Goal: Information Seeking & Learning: Learn about a topic

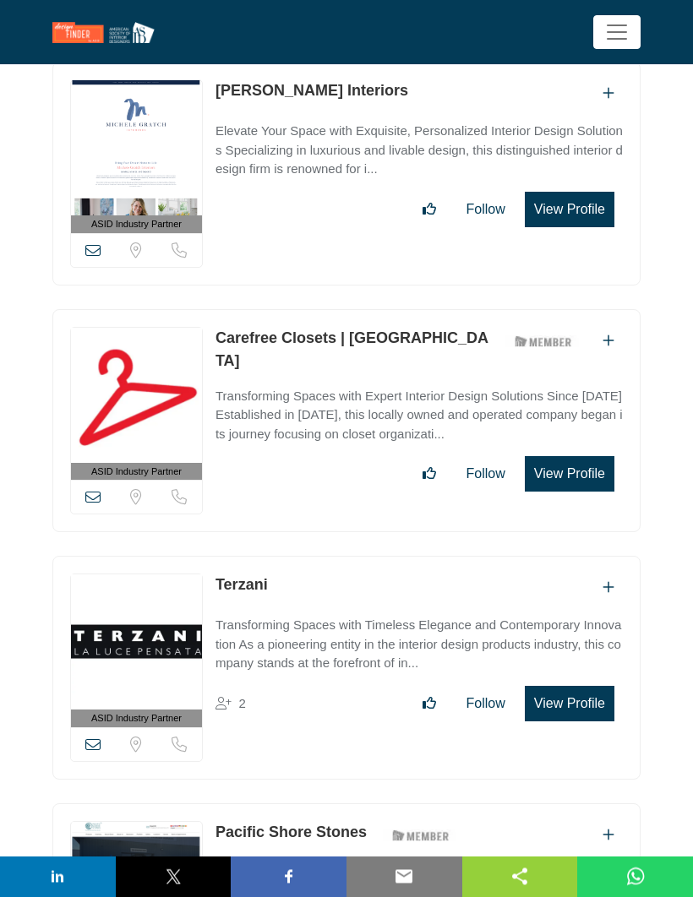
scroll to position [1376, 0]
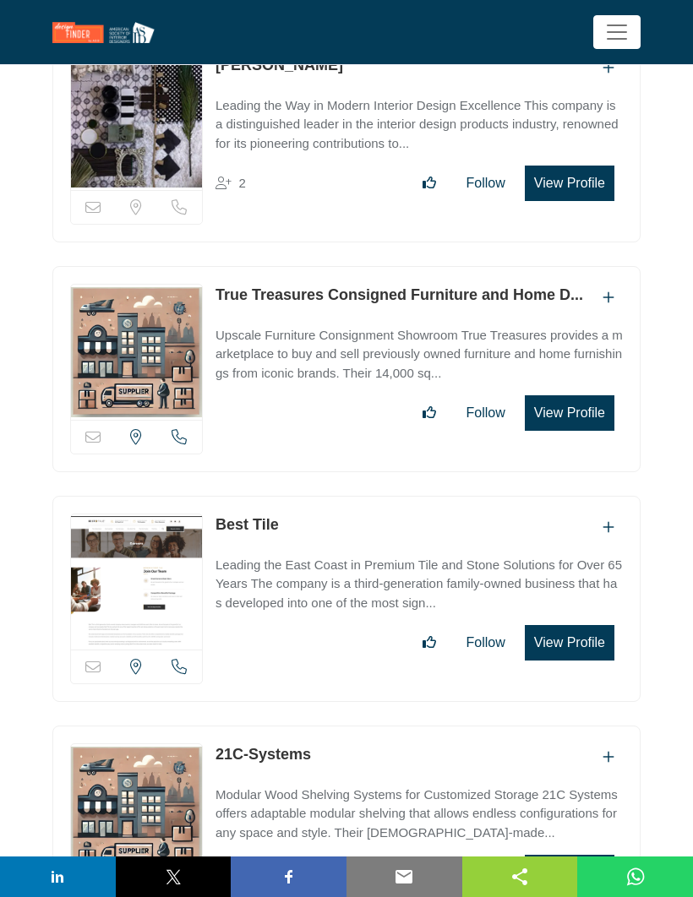
scroll to position [22352, 0]
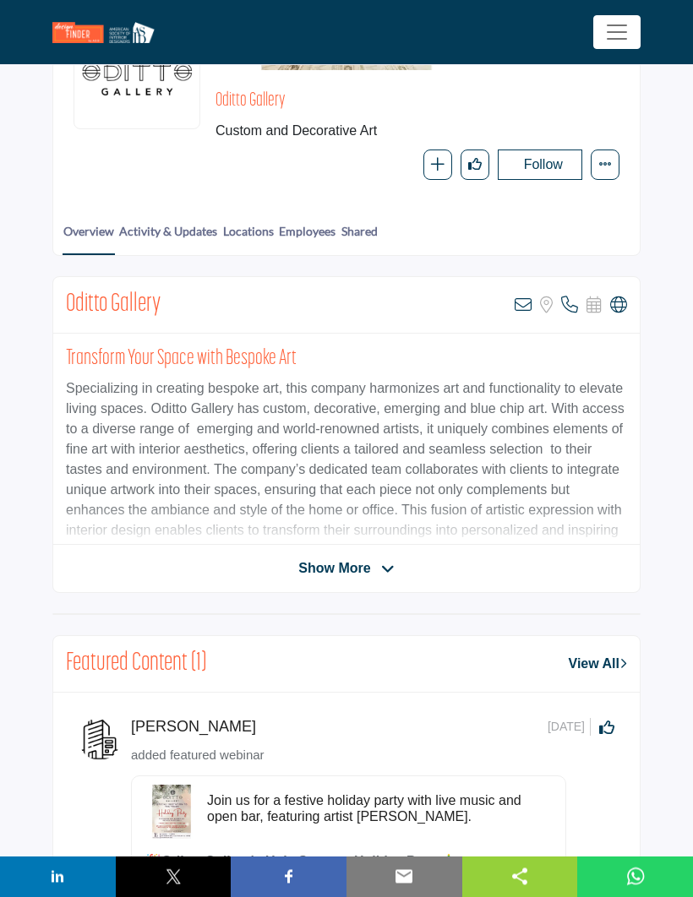
scroll to position [232, 0]
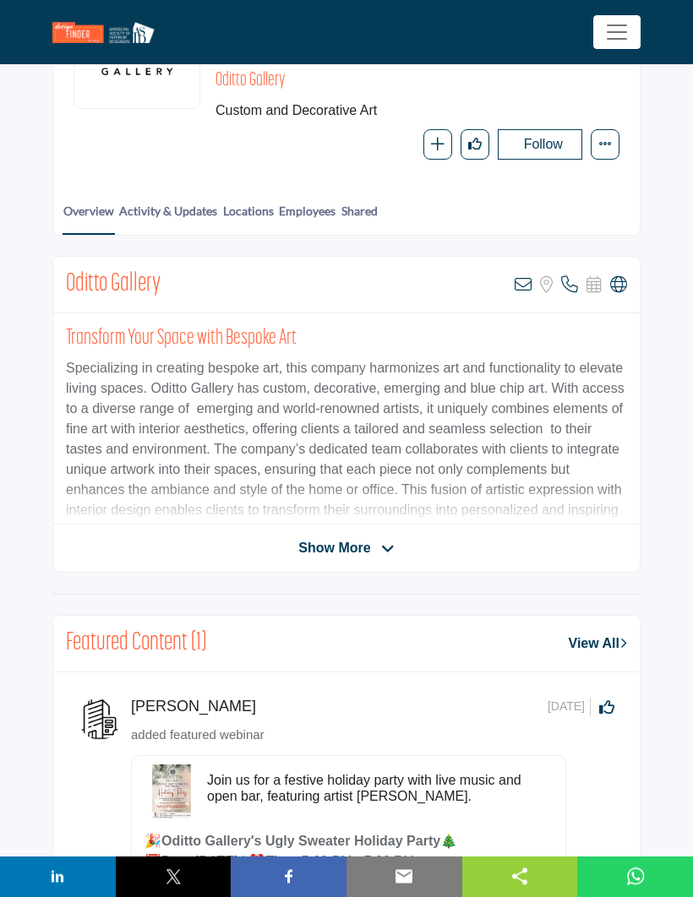
click at [463, 547] on div "Show More" at bounding box center [346, 549] width 586 height 20
click at [370, 559] on span "Show More" at bounding box center [334, 549] width 72 height 20
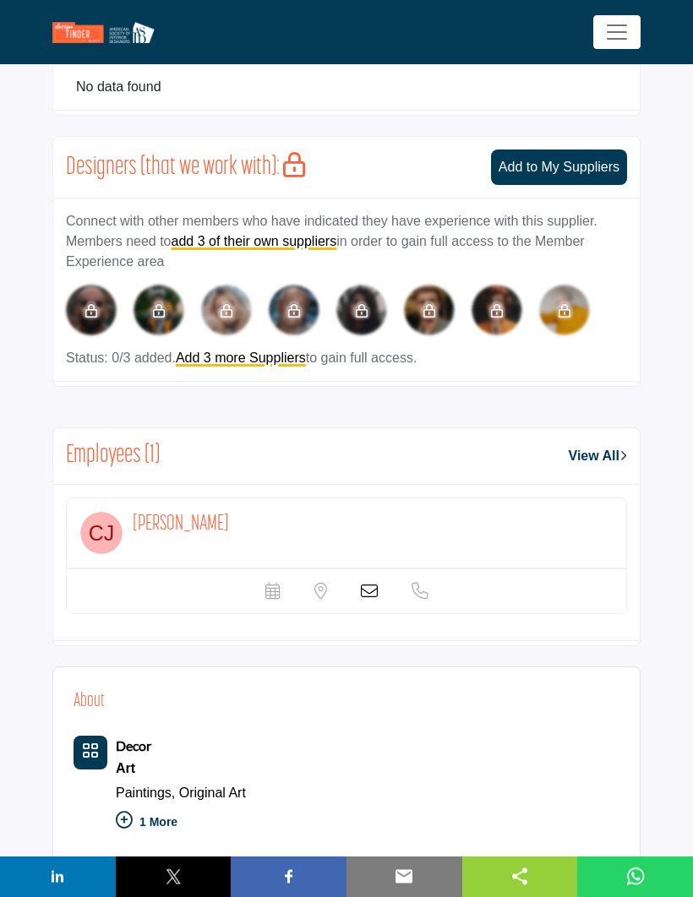
scroll to position [1558, 0]
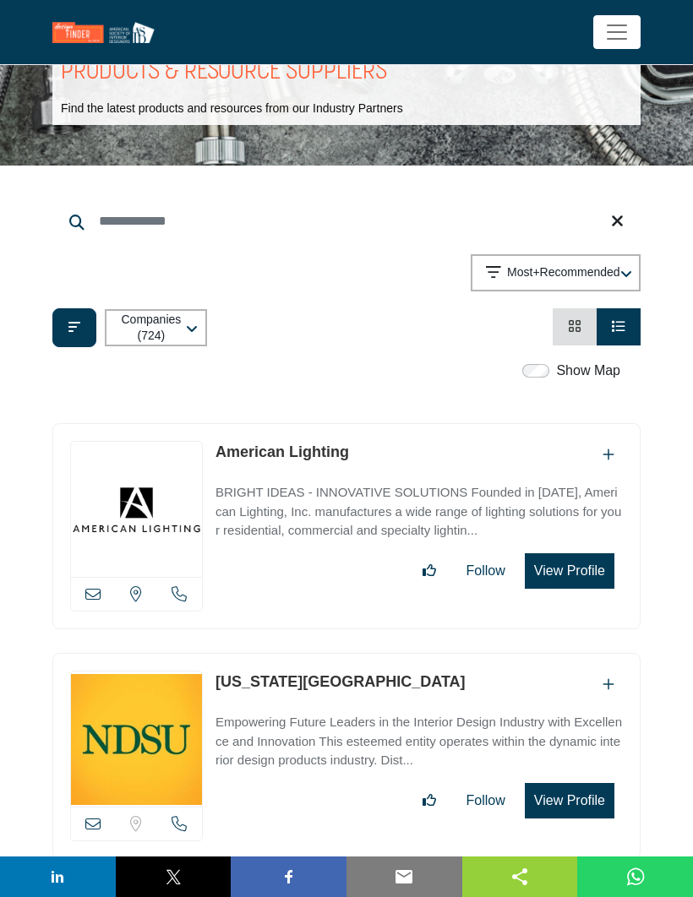
click at [512, 265] on p "Most+Recommended" at bounding box center [563, 272] width 112 height 17
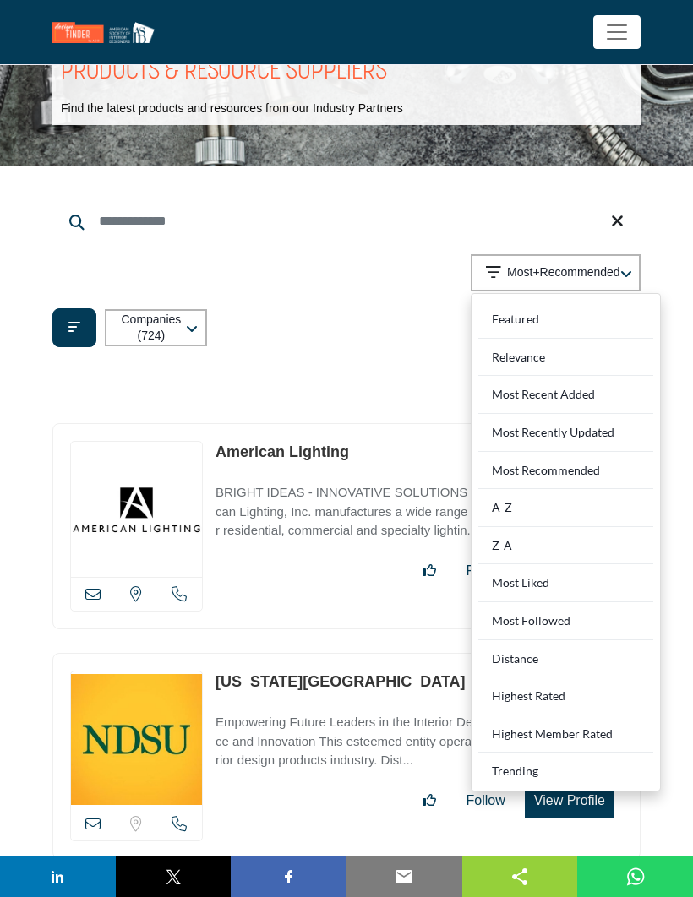
click at [518, 689] on Rated "Highest Rated" at bounding box center [565, 697] width 175 height 38
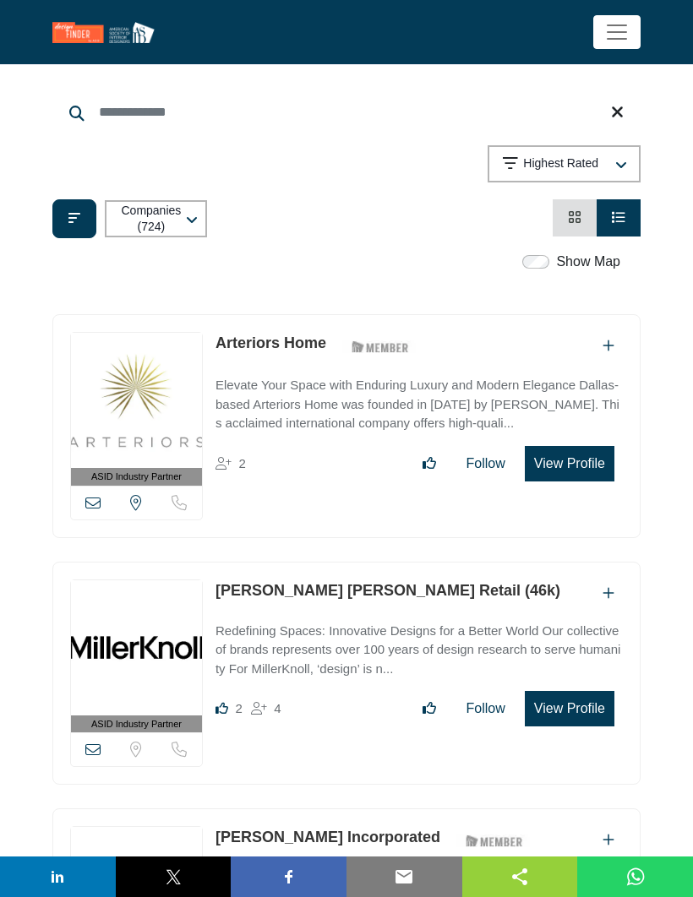
scroll to position [176, 0]
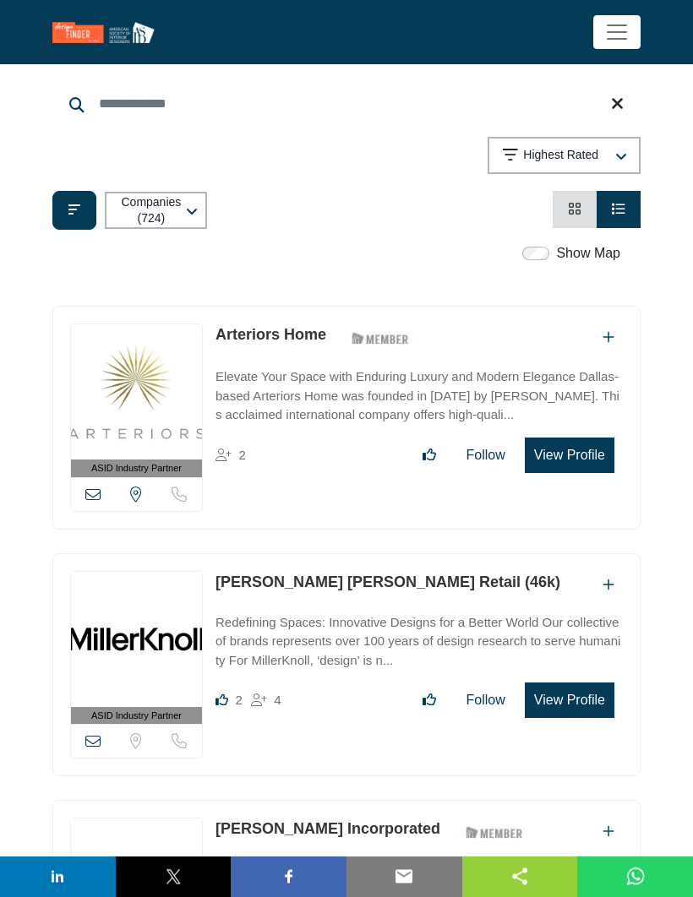
click at [619, 149] on div "button" at bounding box center [620, 156] width 10 height 15
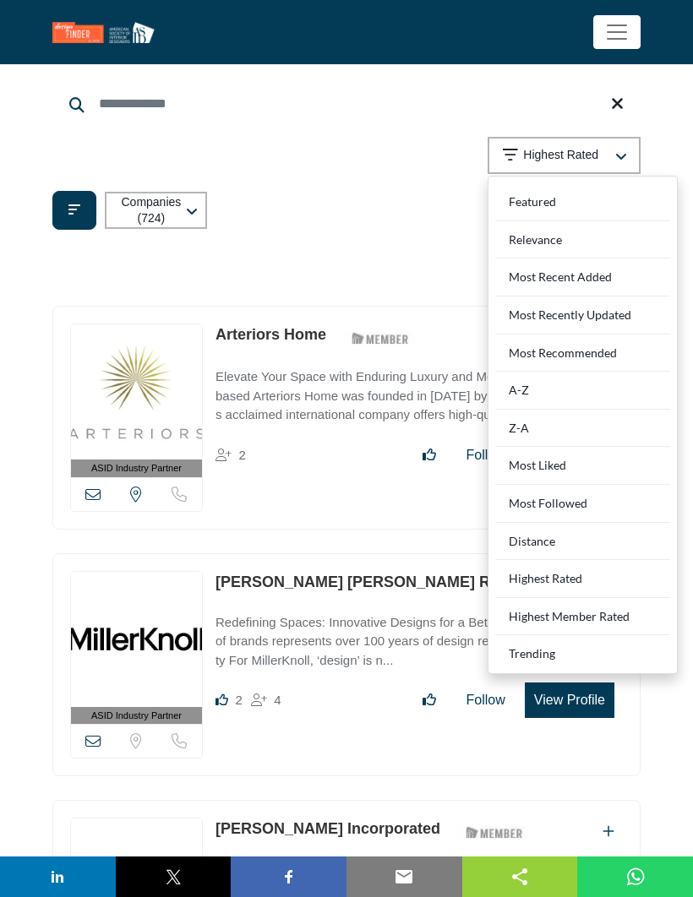
click at [609, 607] on Rated "Highest Member Rated" at bounding box center [582, 617] width 175 height 38
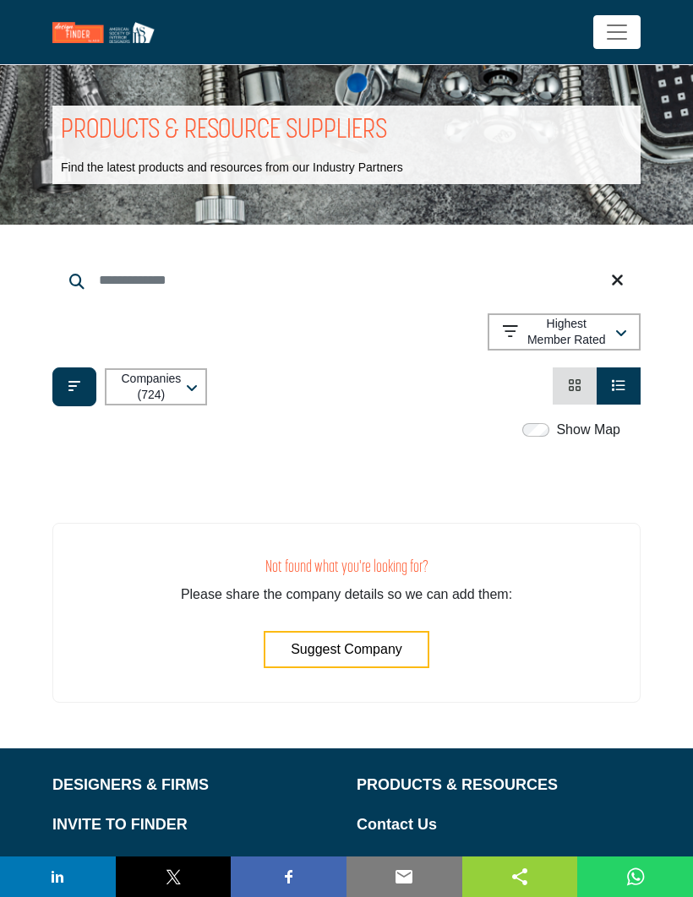
click at [615, 327] on icon "button" at bounding box center [621, 334] width 12 height 14
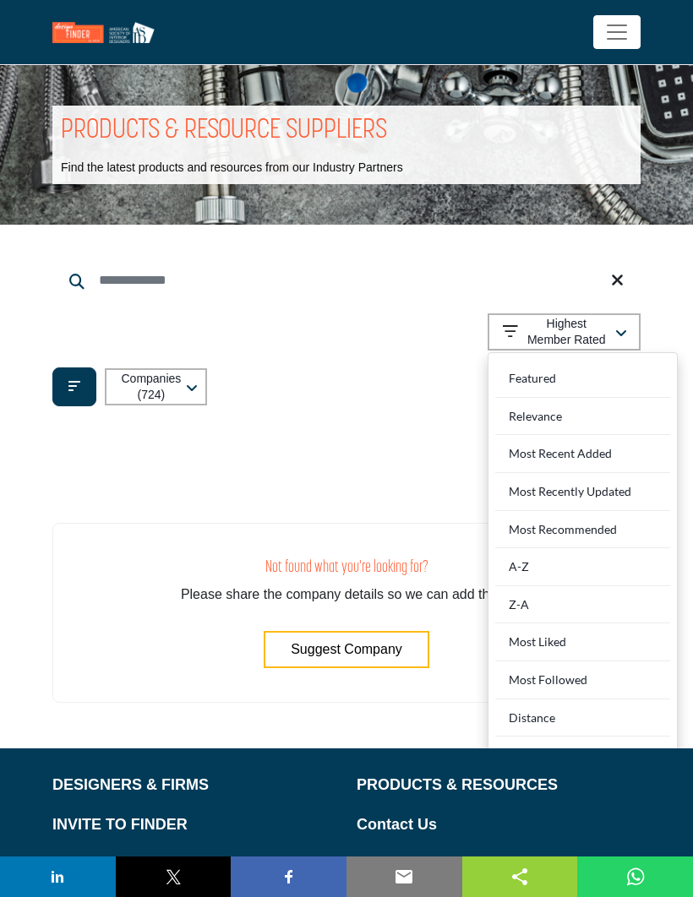
click at [574, 631] on div "Most Liked" at bounding box center [582, 643] width 175 height 38
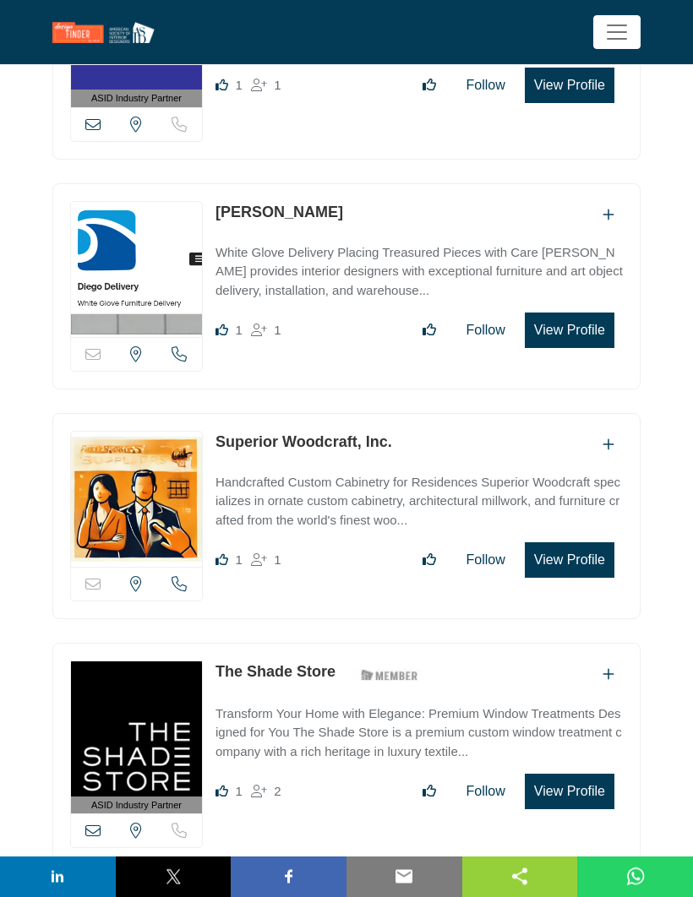
click at [585, 546] on button "View Profile" at bounding box center [570, 560] width 90 height 35
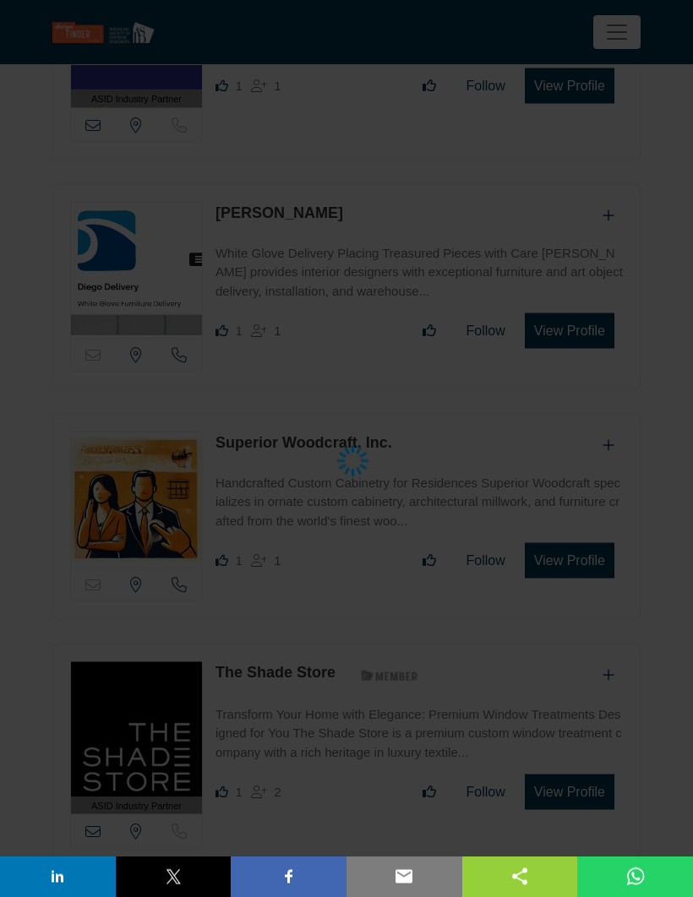
scroll to position [2489, 0]
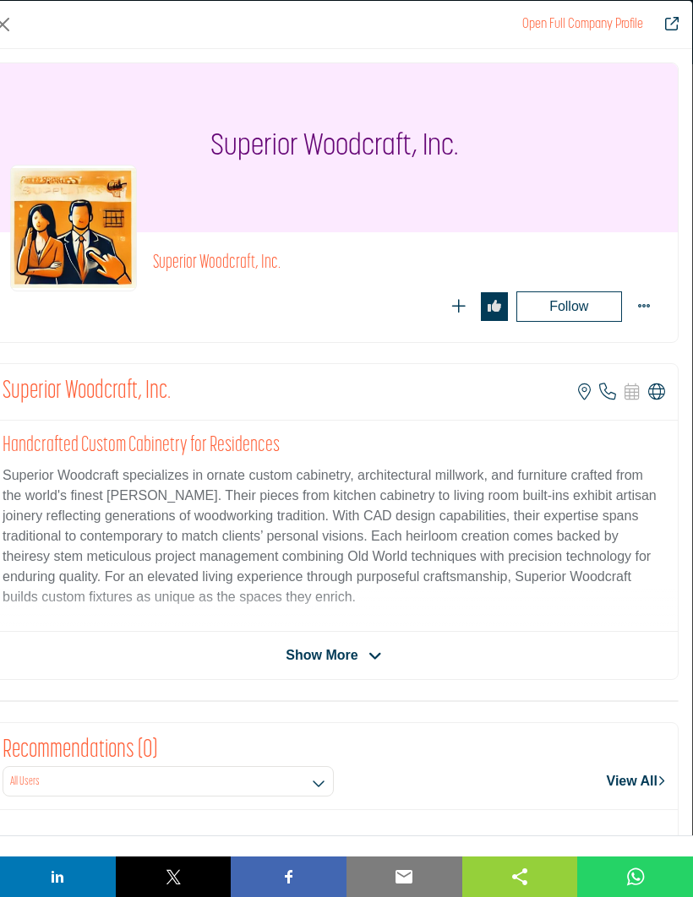
click at [335, 662] on span "Show More" at bounding box center [322, 656] width 72 height 20
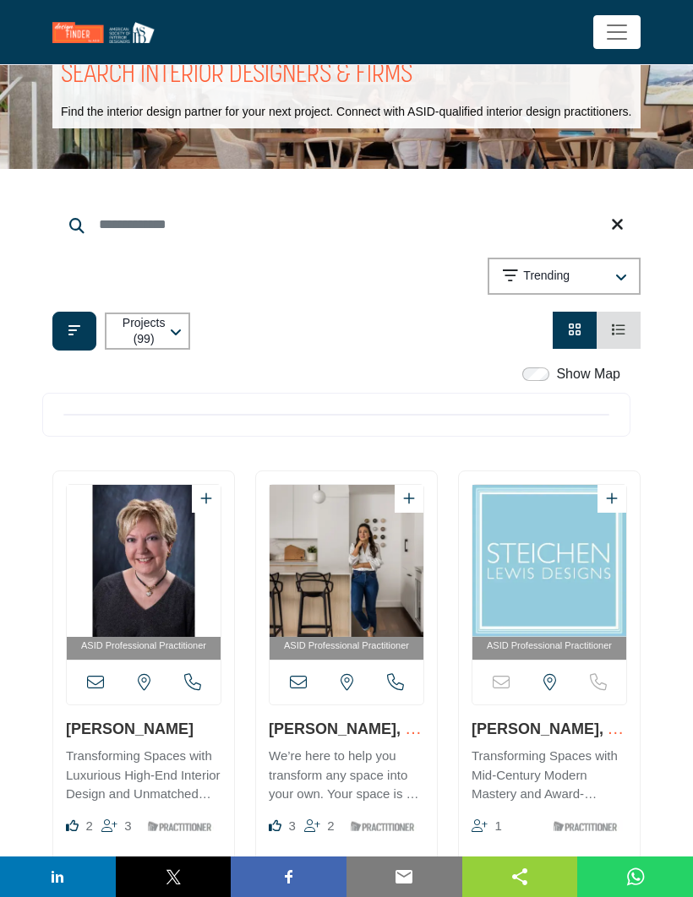
scroll to position [55, 0]
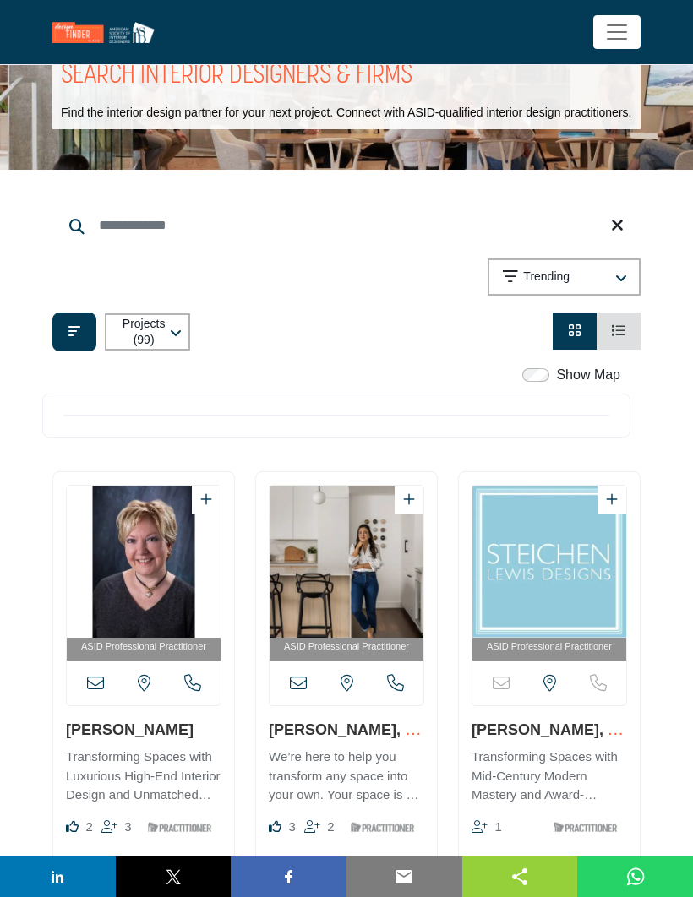
click at [182, 341] on icon "button" at bounding box center [176, 334] width 12 height 14
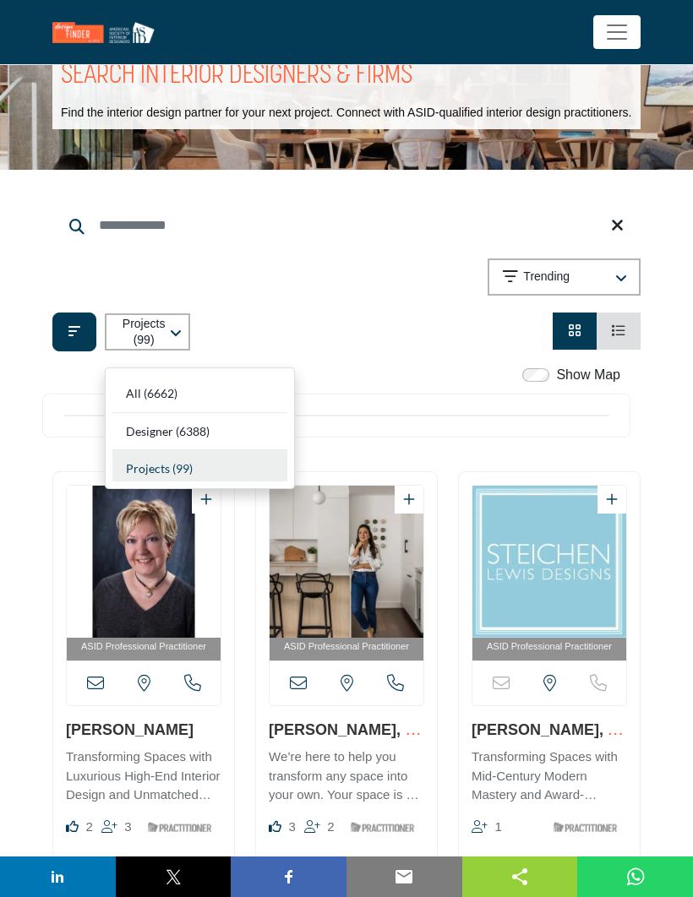
click at [220, 394] on div "All (6662)" at bounding box center [199, 394] width 175 height 38
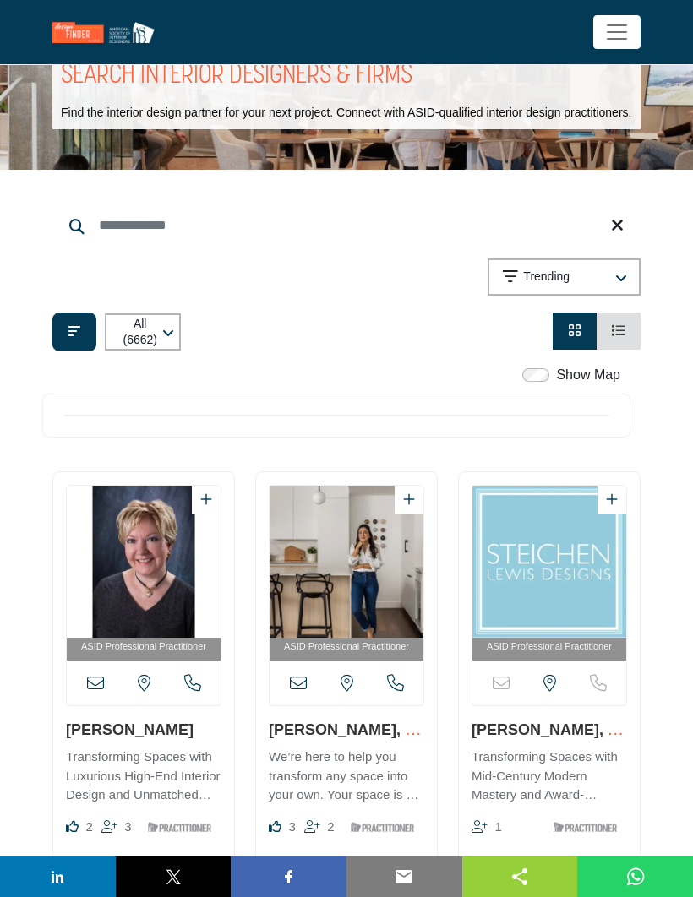
click at [585, 286] on div "Trending" at bounding box center [556, 277] width 106 height 20
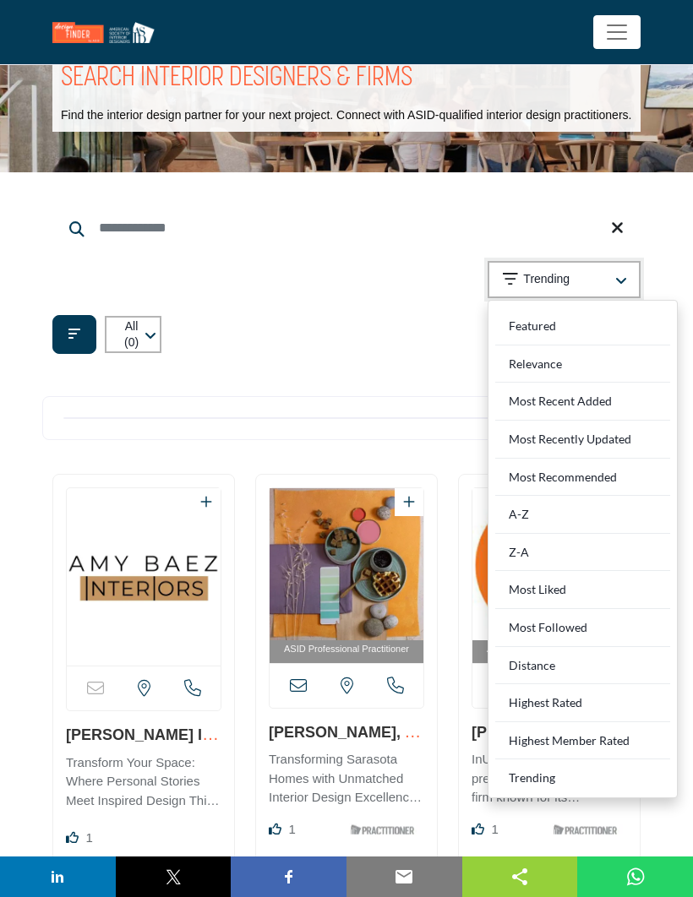
scroll to position [50, 0]
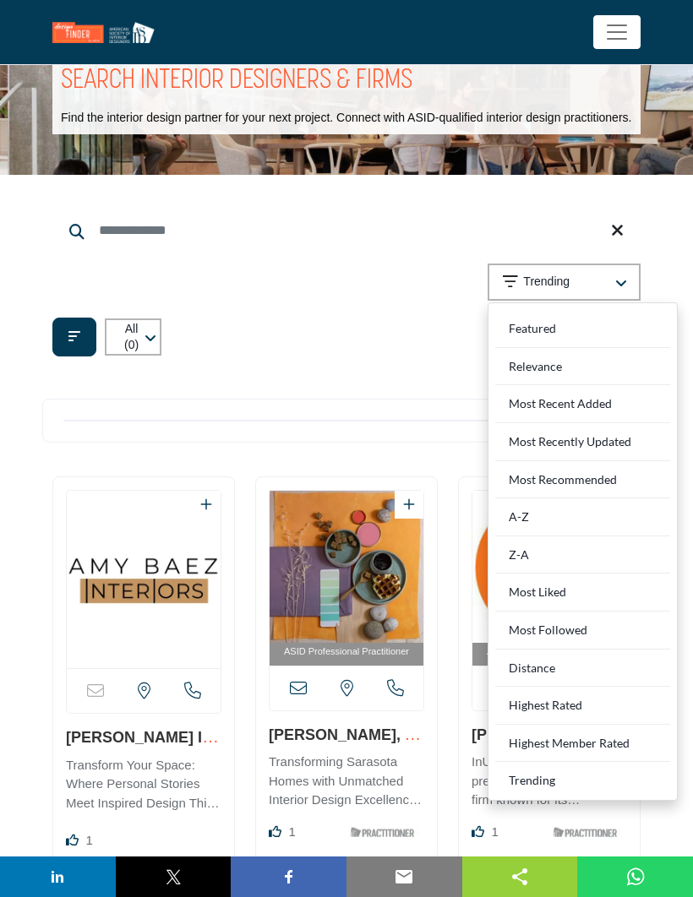
click at [598, 640] on Followed "Most Followed" at bounding box center [582, 631] width 175 height 38
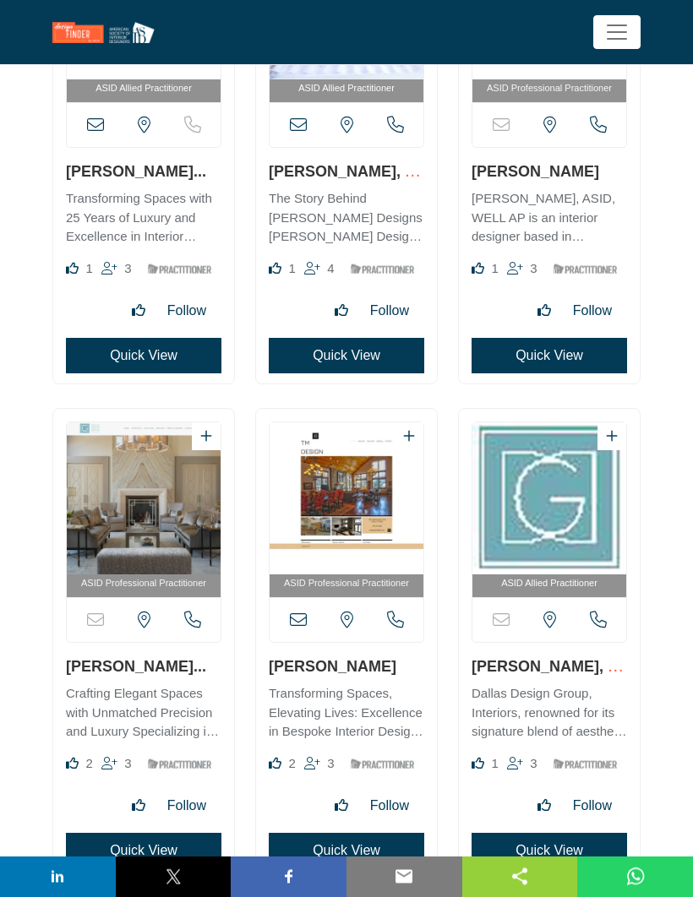
scroll to position [3698, 0]
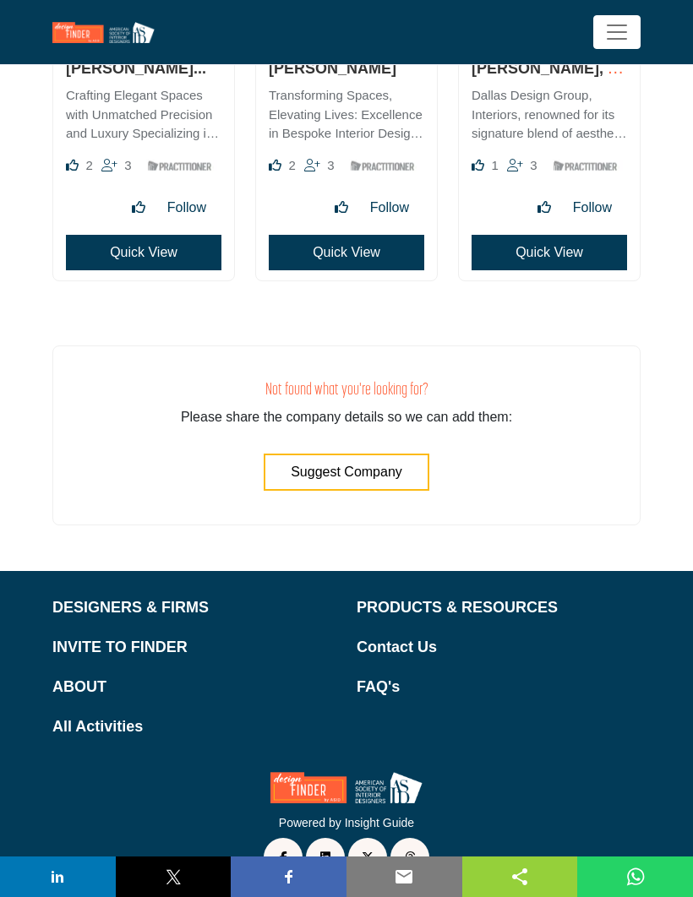
click at [529, 619] on p "PRODUCTS & RESOURCES" at bounding box center [499, 608] width 284 height 23
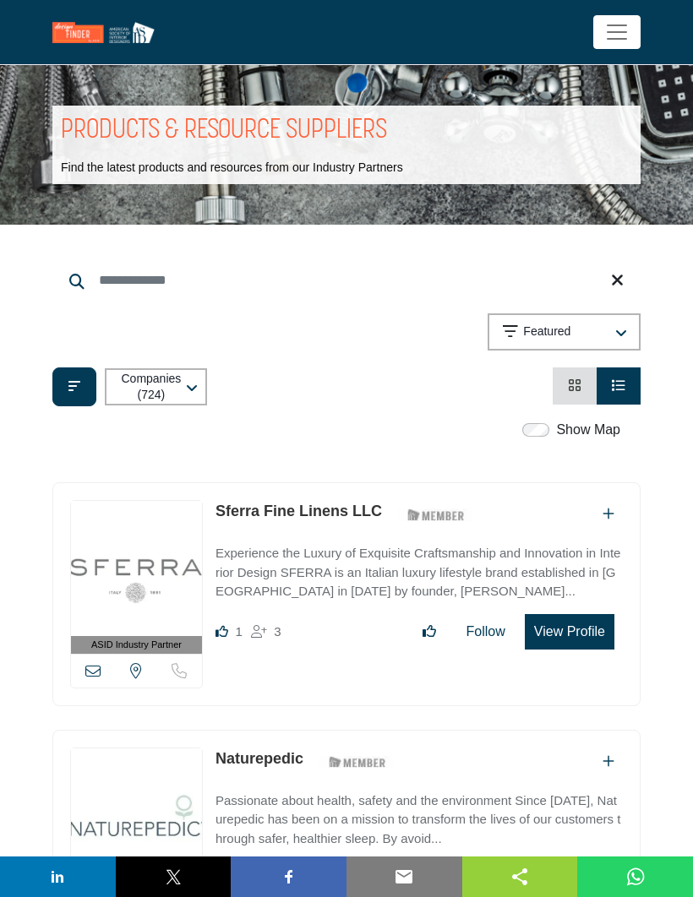
click at [63, 388] on button "Filter categories" at bounding box center [74, 387] width 44 height 39
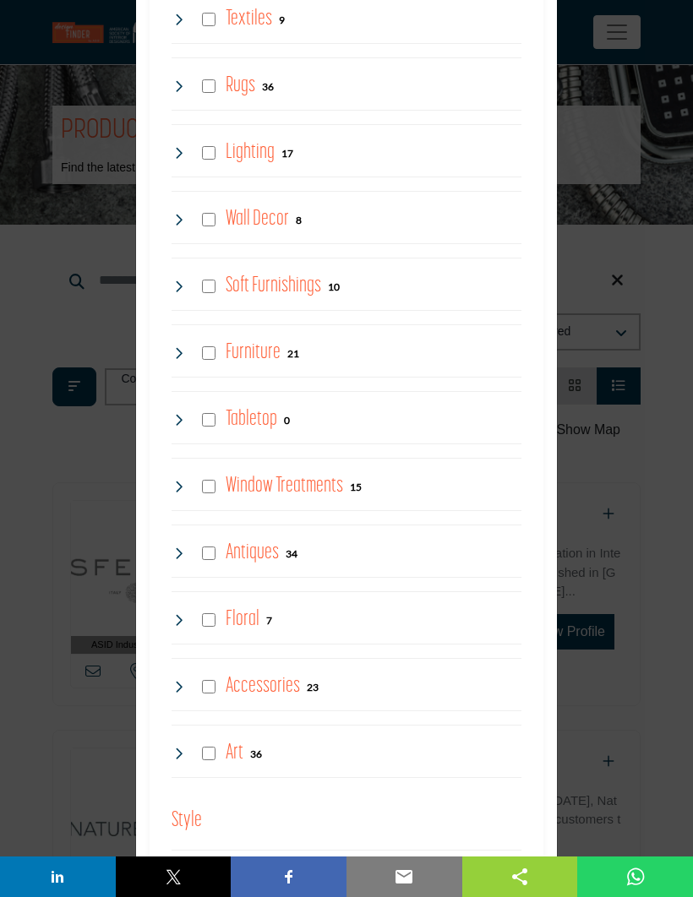
scroll to position [2159, 0]
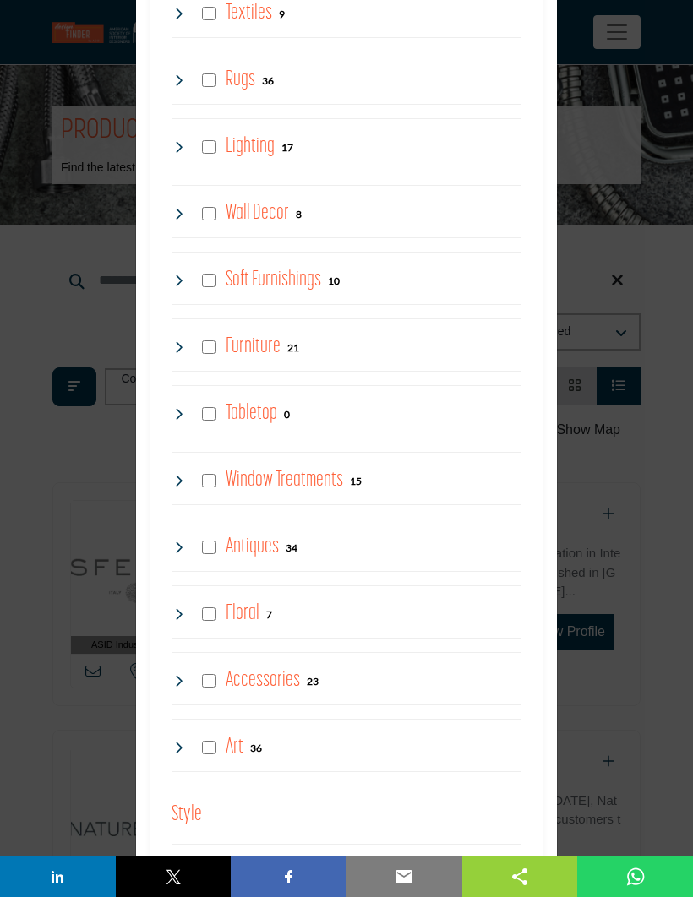
click at [187, 350] on div "Furniture 21" at bounding box center [236, 347] width 128 height 30
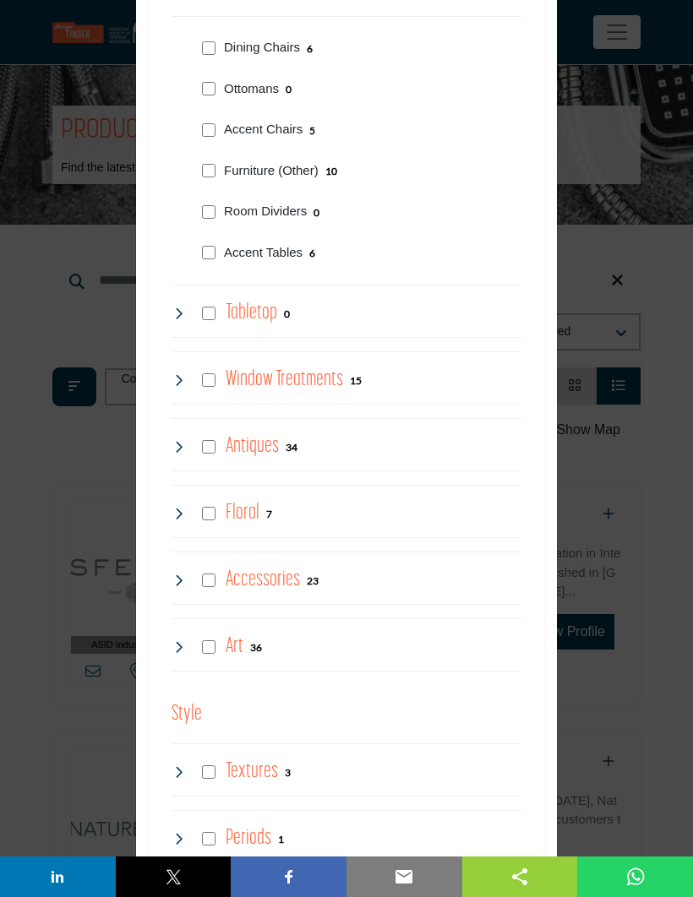
scroll to position [2525, 0]
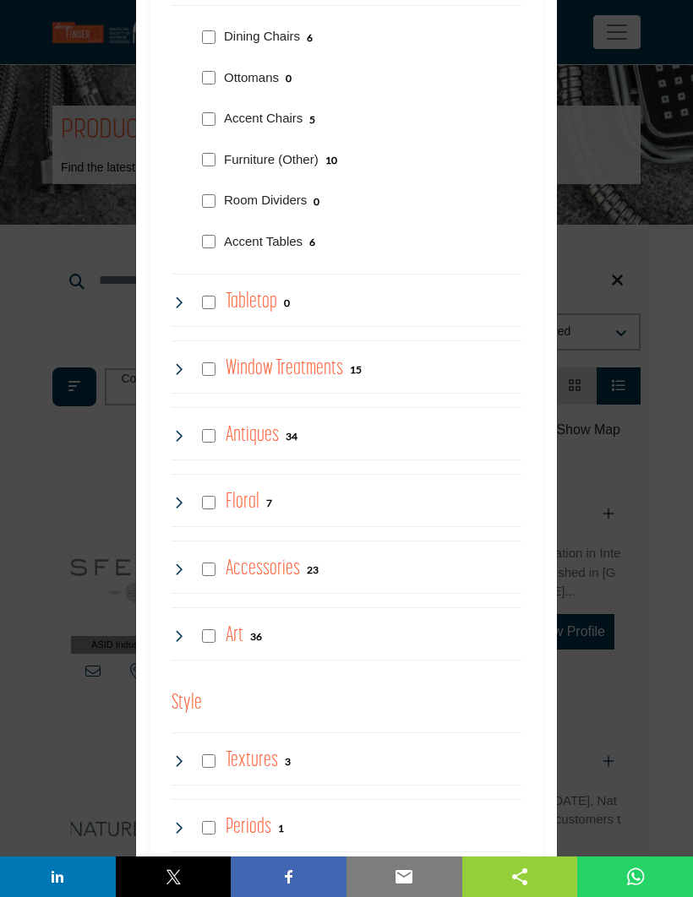
click at [190, 421] on div "Antiques 34" at bounding box center [235, 436] width 126 height 30
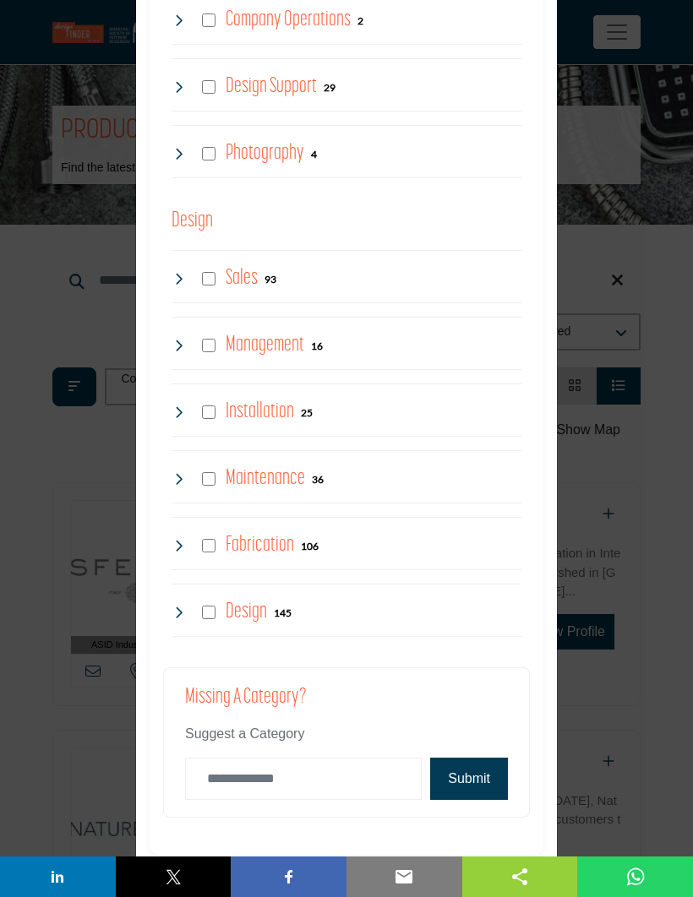
scroll to position [4029, 0]
click at [313, 542] on b "106" at bounding box center [310, 548] width 18 height 12
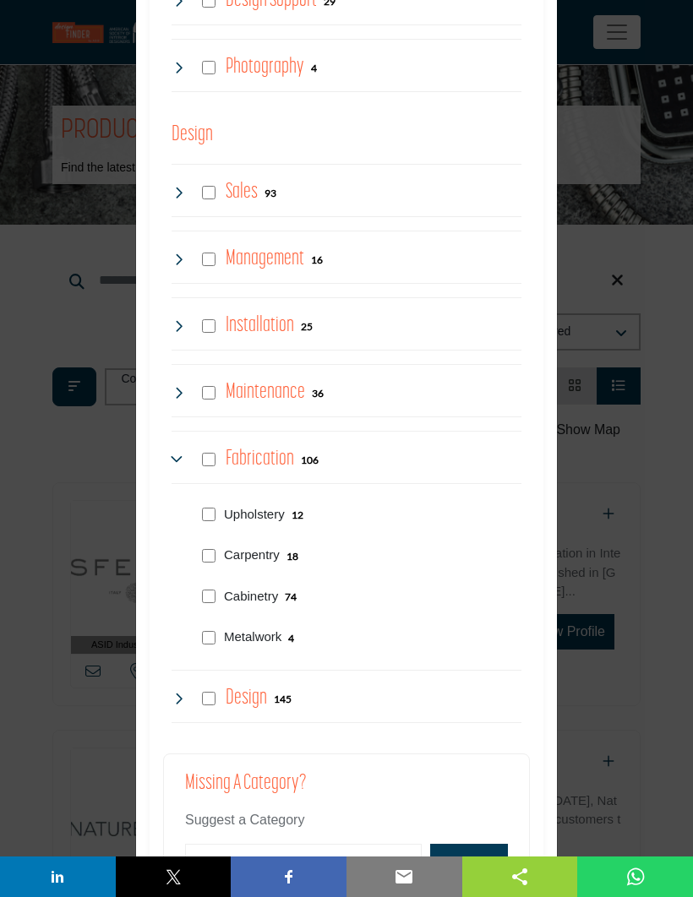
scroll to position [4117, 0]
click at [341, 683] on div "Design 145" at bounding box center [347, 695] width 350 height 53
click at [253, 684] on h4 "Design" at bounding box center [246, 698] width 41 height 30
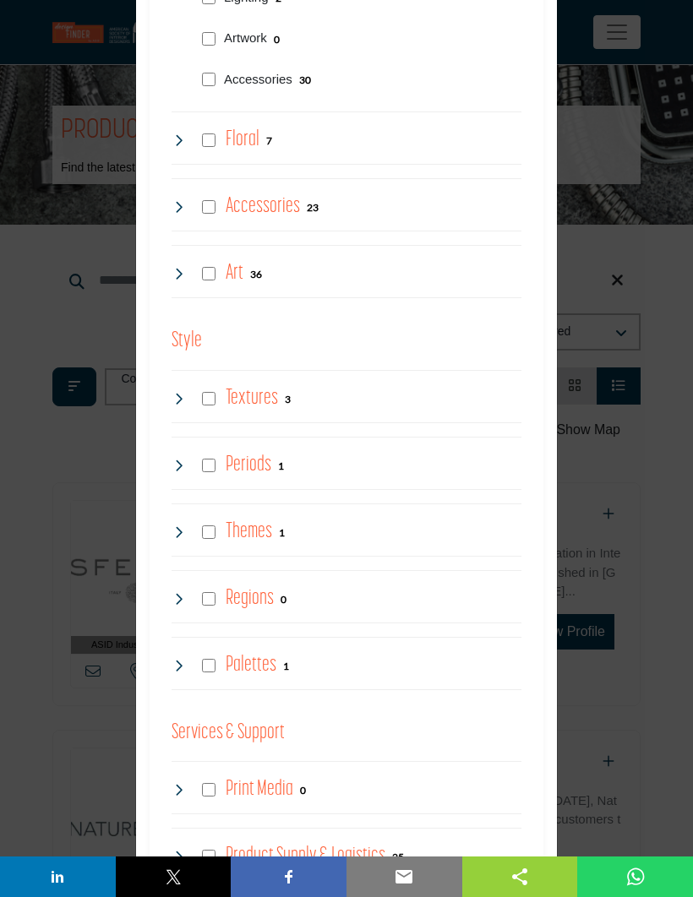
scroll to position [3057, 0]
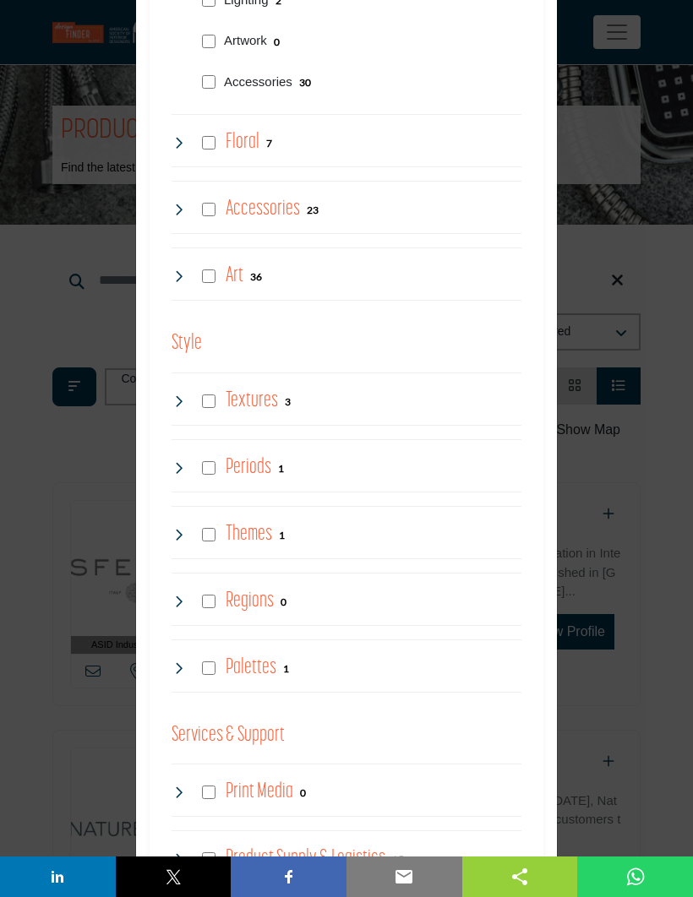
click at [268, 406] on div "Textures 3" at bounding box center [231, 401] width 119 height 30
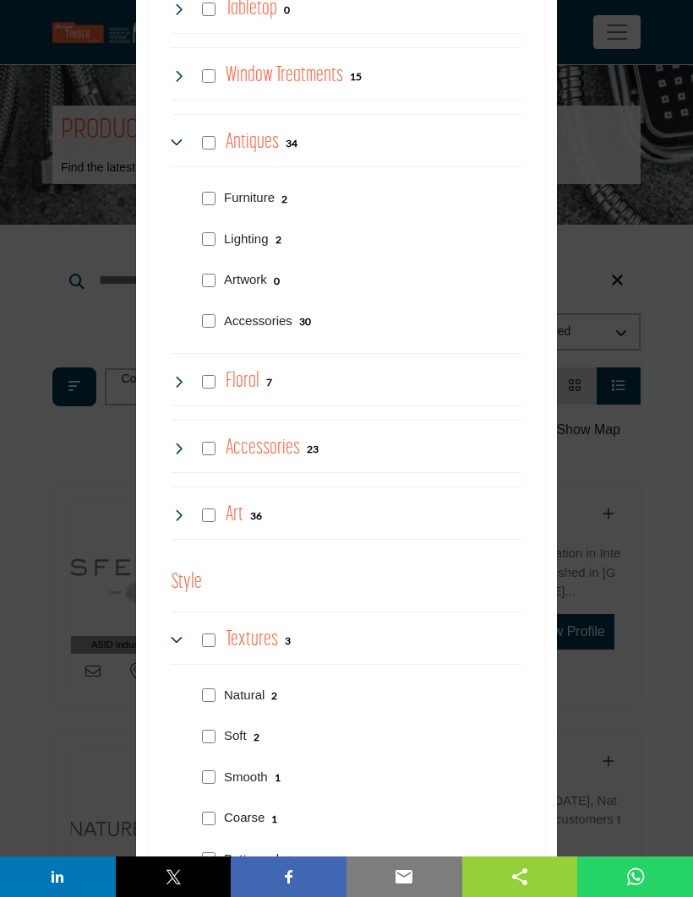
scroll to position [2812, 0]
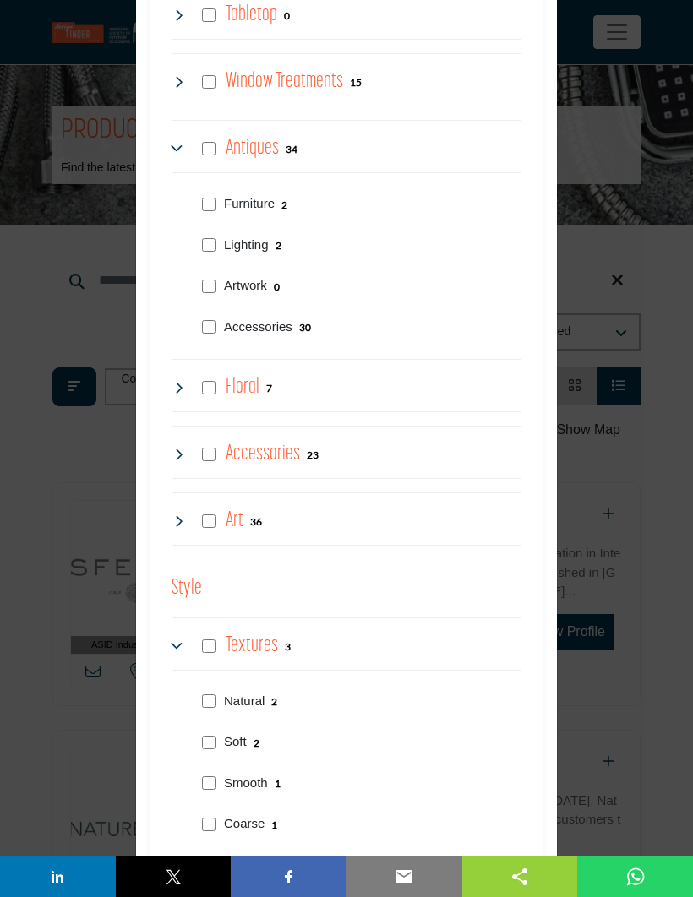
click at [277, 447] on h4 "Accessories" at bounding box center [263, 454] width 74 height 30
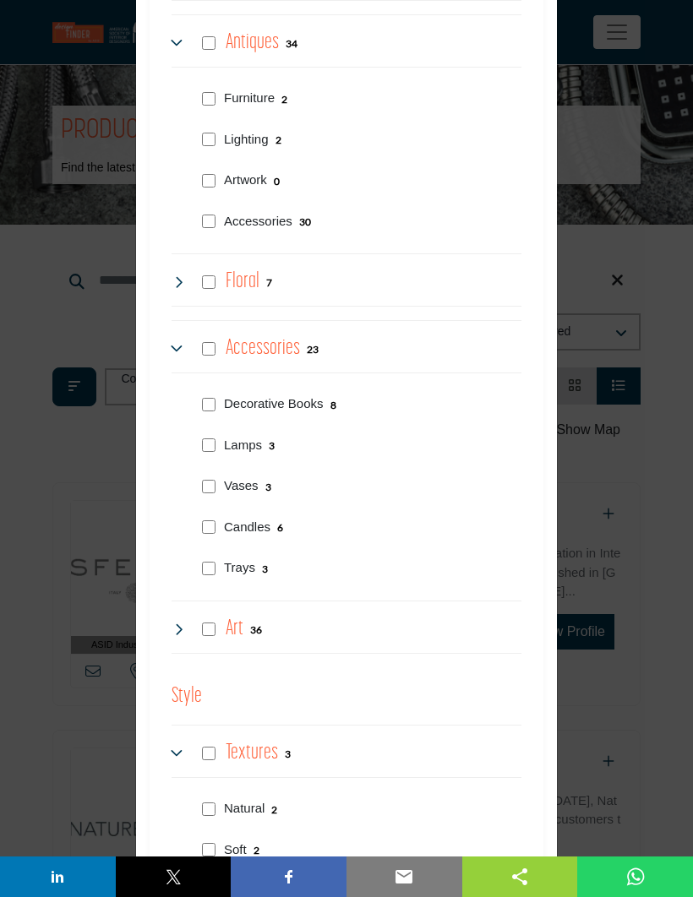
scroll to position [2917, 0]
click at [253, 625] on b "36" at bounding box center [256, 631] width 12 height 12
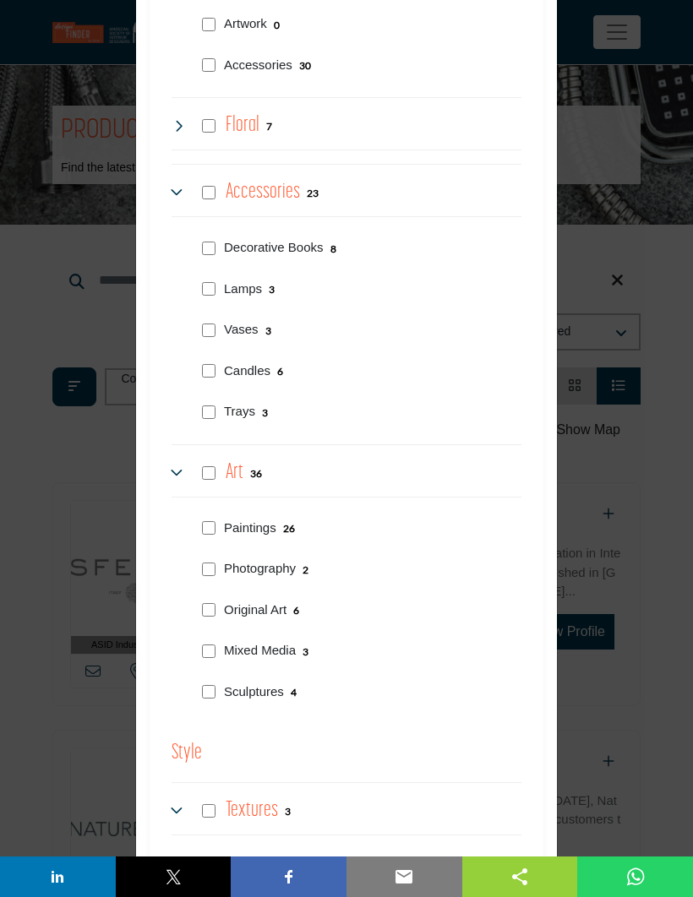
scroll to position [3075, 0]
click at [293, 559] on p "Photography" at bounding box center [260, 568] width 72 height 19
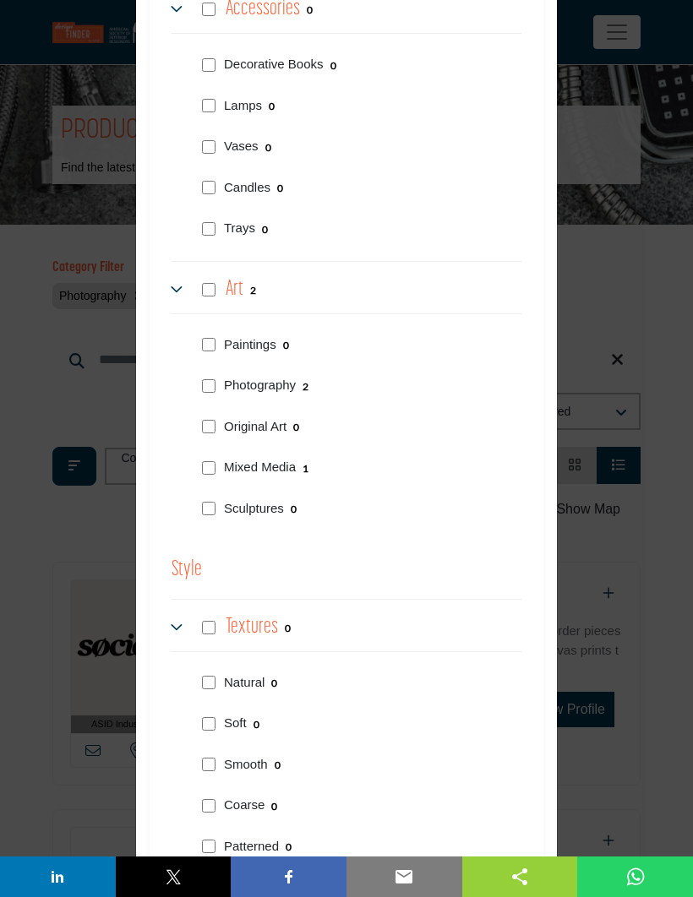
scroll to position [3259, 0]
click at [235, 374] on p "Photography" at bounding box center [260, 383] width 72 height 19
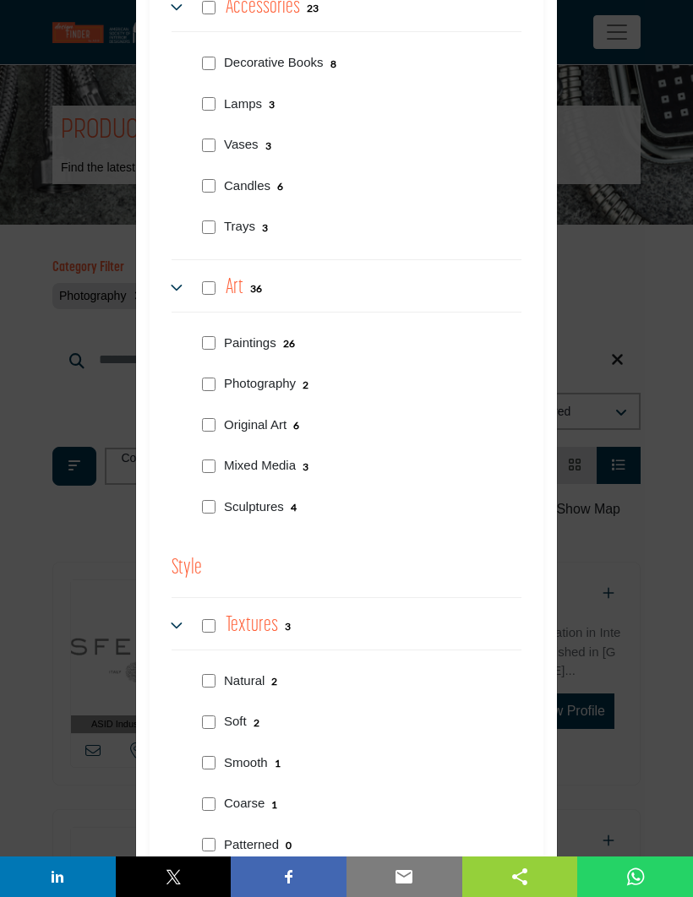
click at [224, 374] on p "Photography" at bounding box center [260, 383] width 72 height 19
click at [264, 338] on p "Paintings" at bounding box center [250, 343] width 52 height 19
click at [611, 204] on div "Filter × ASID QUALIFIED DESIGNERS & MEMBERS Find suppliers, products and resour…" at bounding box center [346, 448] width 693 height 897
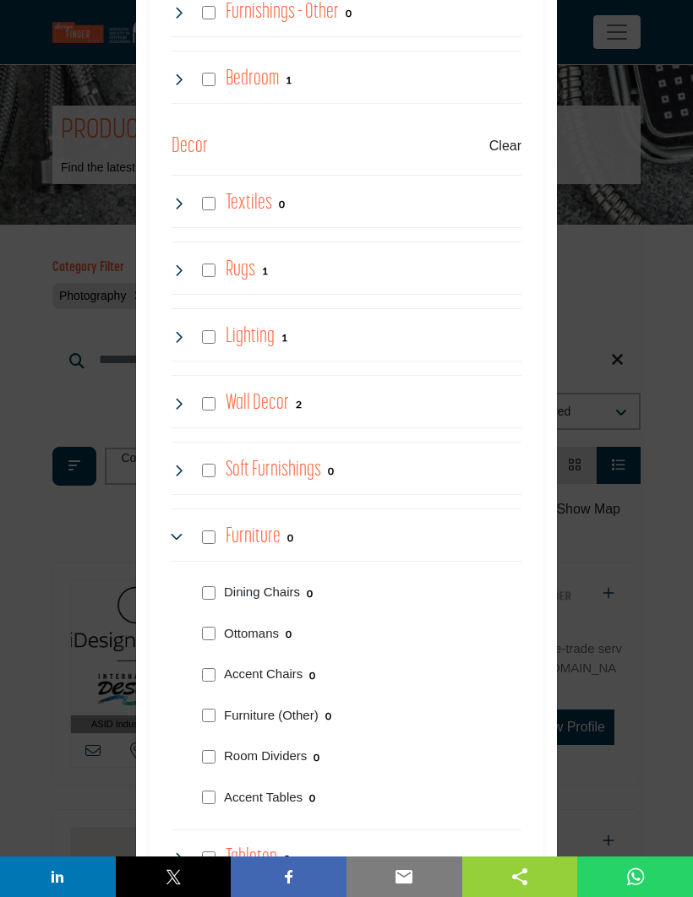
scroll to position [1961, 0]
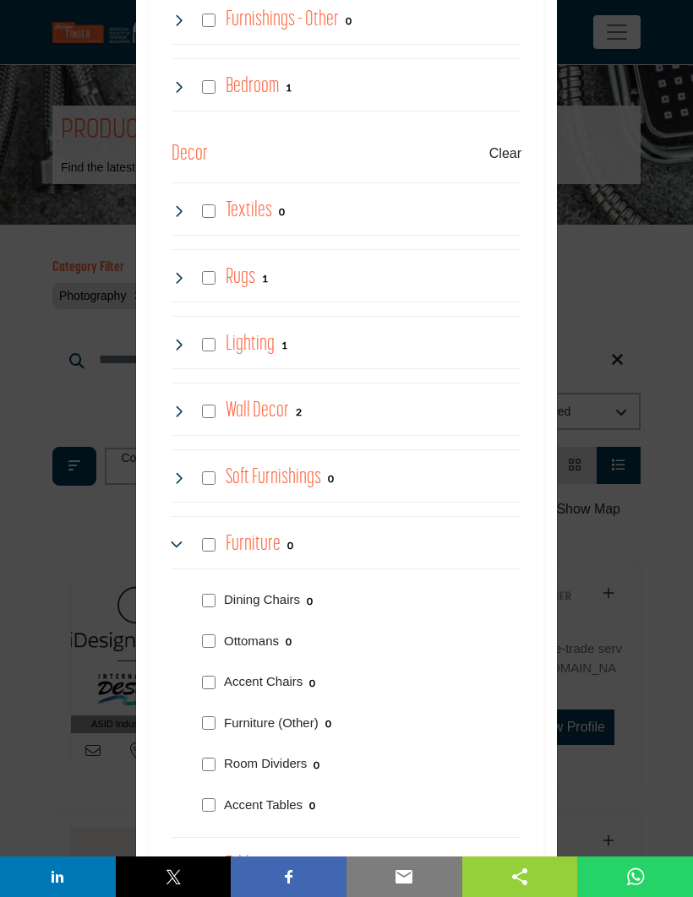
click at [292, 487] on h4 "Soft Furnishings" at bounding box center [273, 478] width 95 height 30
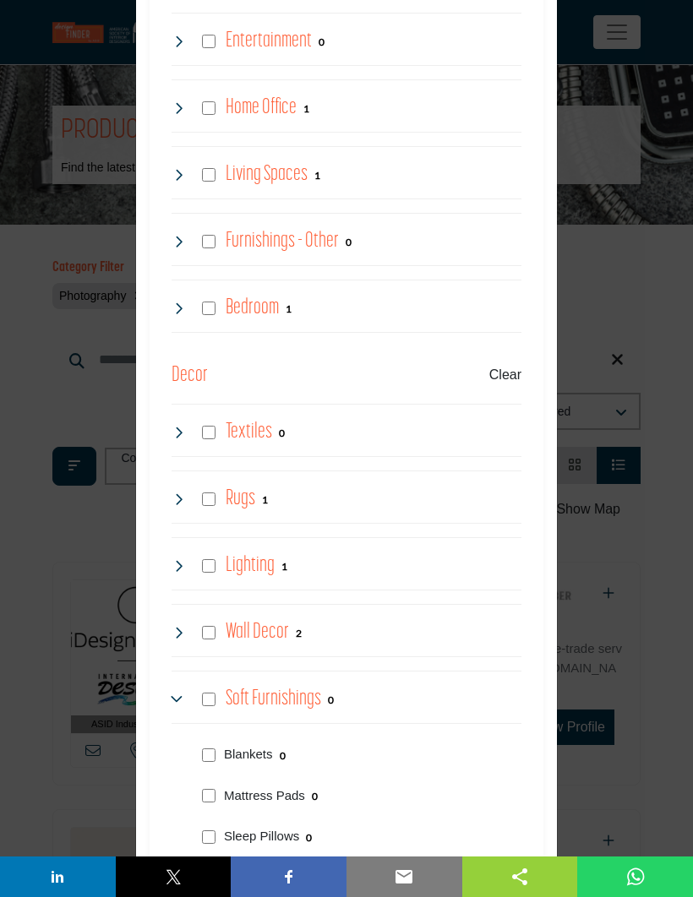
scroll to position [1737, 0]
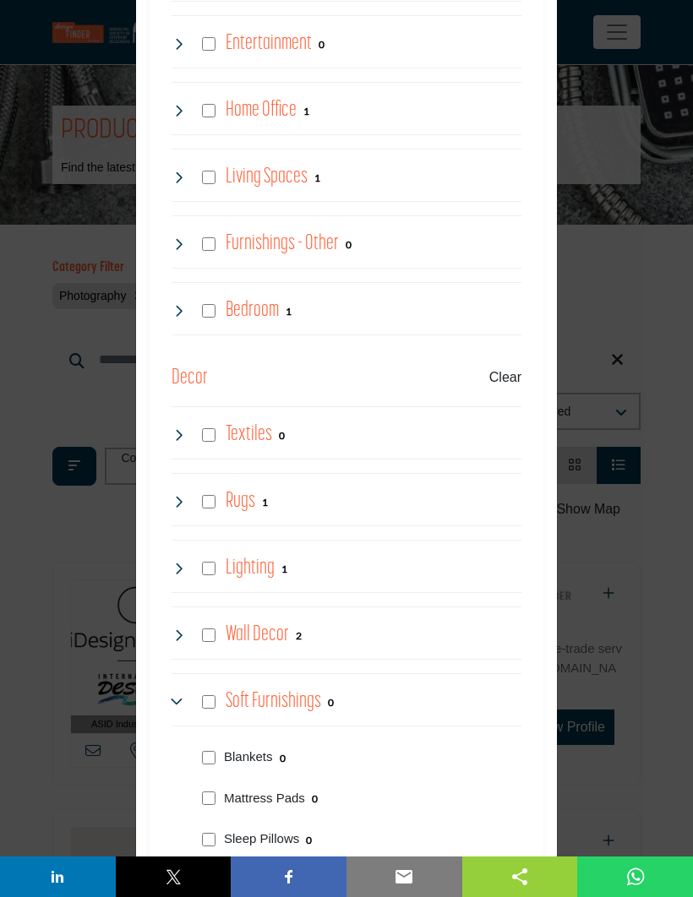
click at [327, 420] on div "Textiles 0" at bounding box center [347, 432] width 350 height 53
click at [255, 426] on h4 "Textiles" at bounding box center [249, 435] width 46 height 30
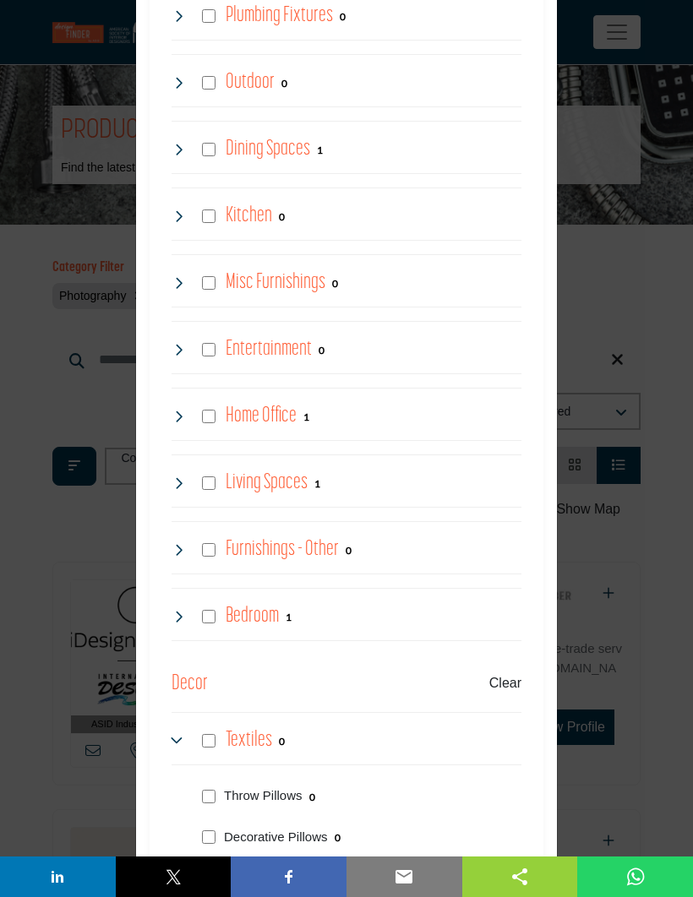
scroll to position [1430, 0]
click at [302, 459] on div "Living Spaces 1" at bounding box center [347, 482] width 350 height 53
click at [259, 479] on h4 "Living Spaces" at bounding box center [267, 485] width 82 height 30
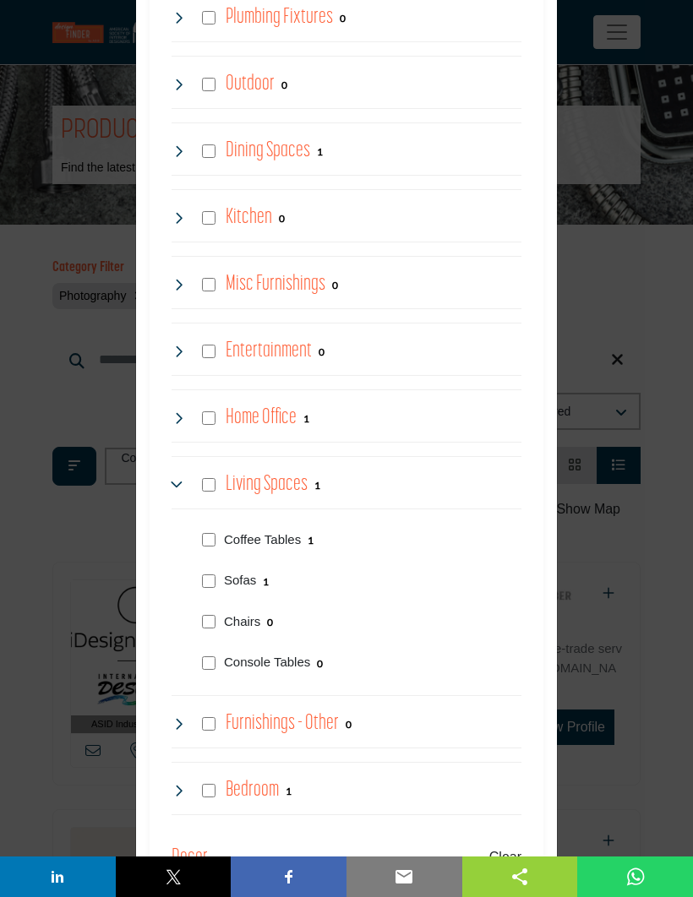
click at [249, 571] on p "Sofas" at bounding box center [240, 580] width 32 height 19
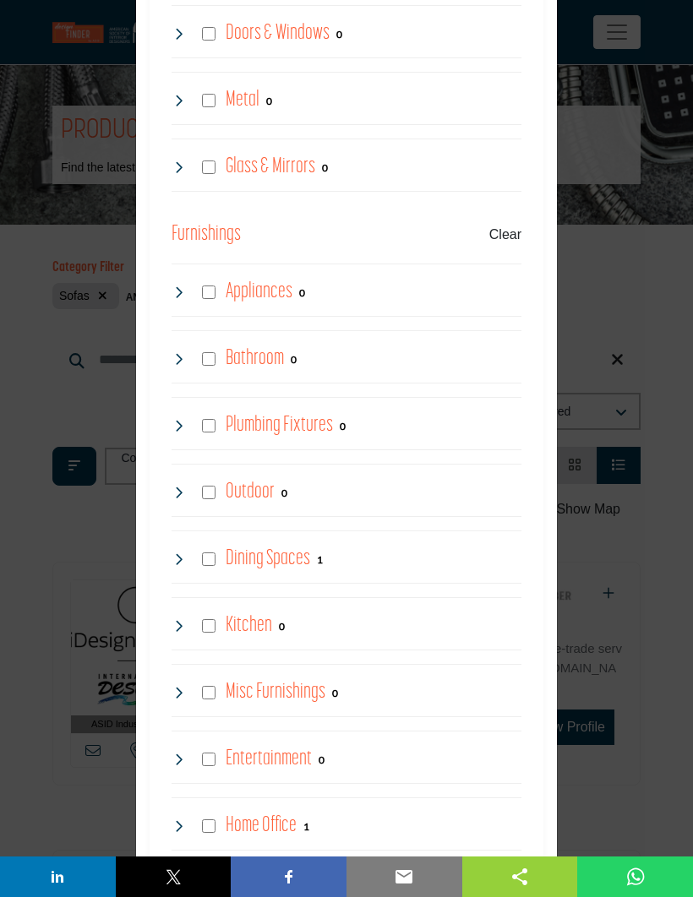
scroll to position [1089, 0]
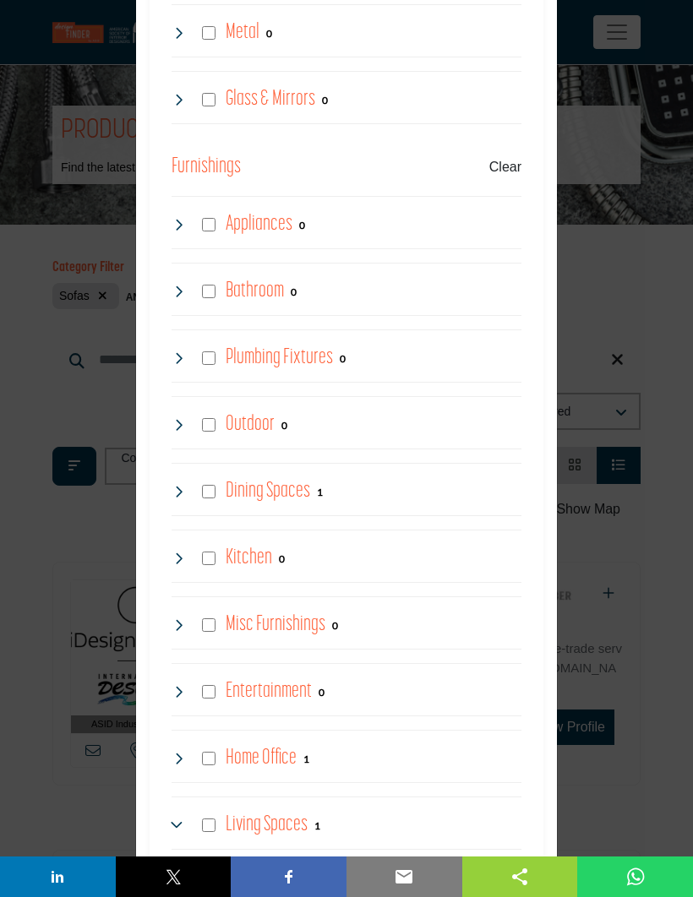
click at [298, 620] on h4 "Misc Furnishings" at bounding box center [276, 625] width 100 height 30
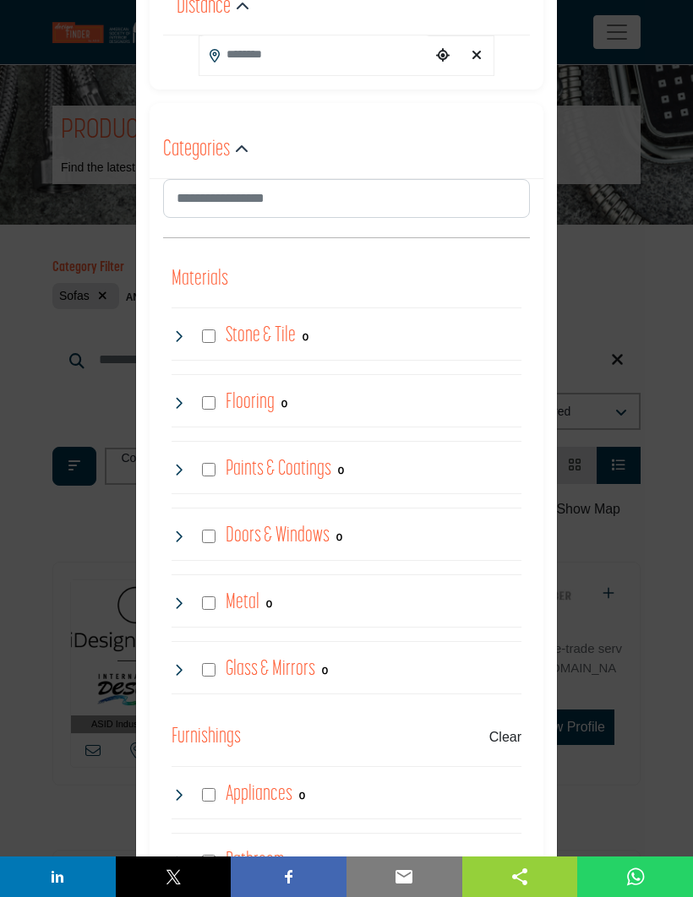
scroll to position [517, 0]
click at [300, 468] on h4 "Paints & Coatings" at bounding box center [279, 471] width 106 height 30
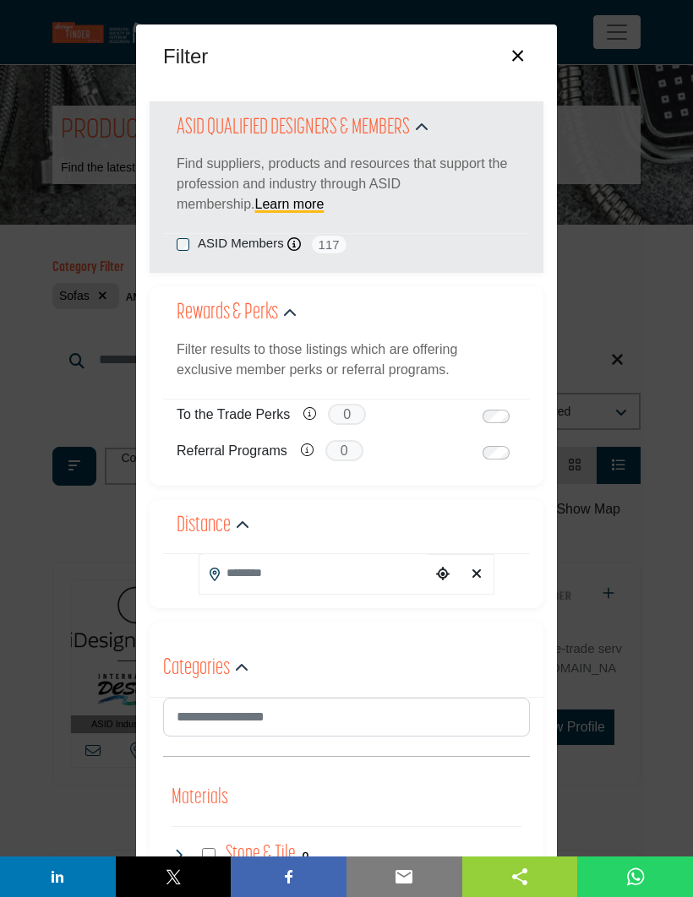
scroll to position [0, 0]
click at [522, 59] on button "×" at bounding box center [517, 54] width 25 height 32
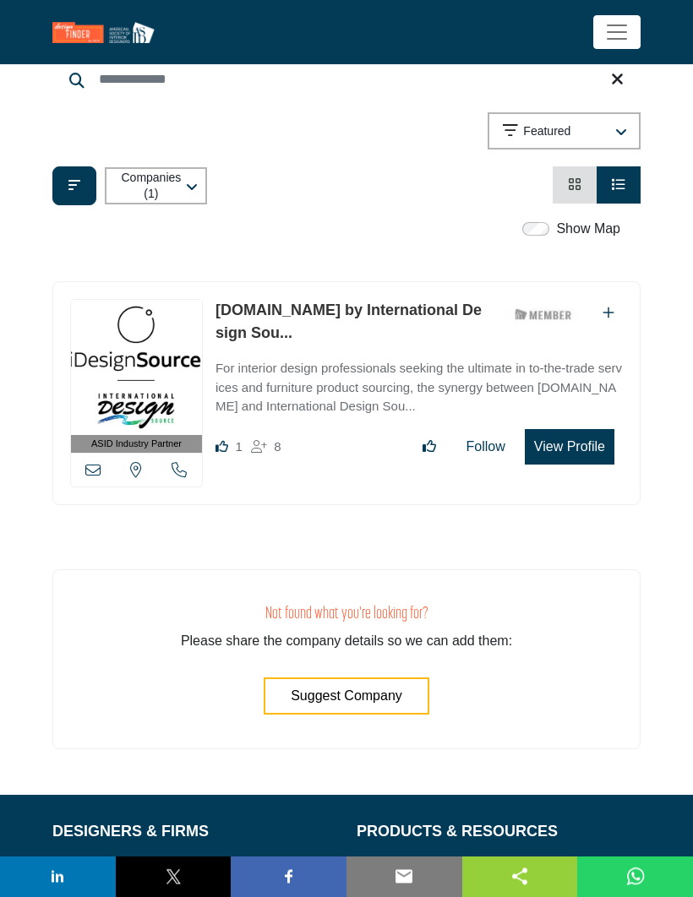
scroll to position [281, 0]
click at [411, 379] on p "For interior design professionals seeking the ultimate in to-the-trade services…" at bounding box center [418, 387] width 407 height 57
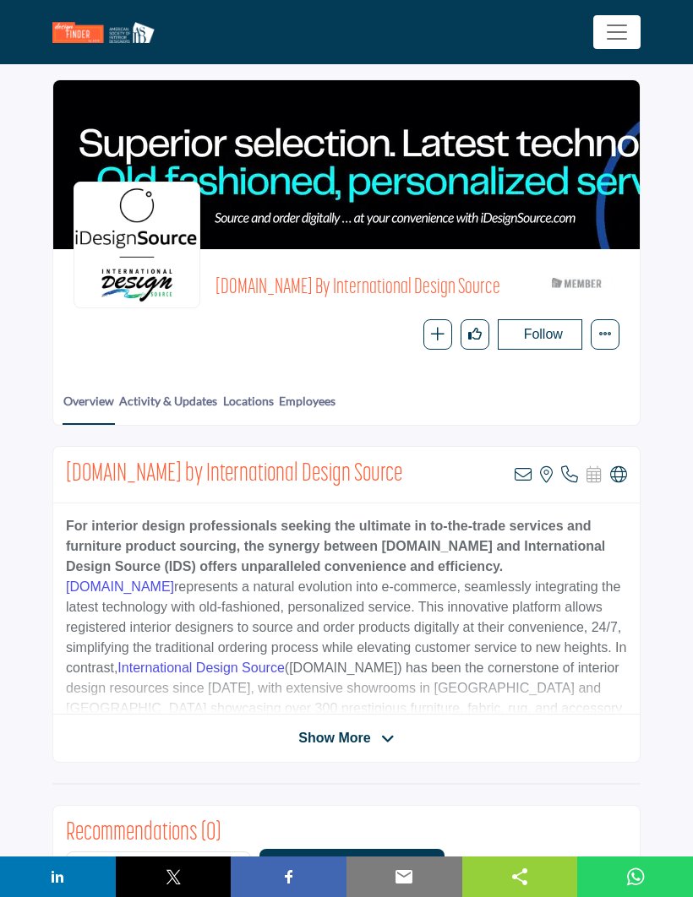
click at [357, 740] on span "Show More" at bounding box center [334, 738] width 72 height 20
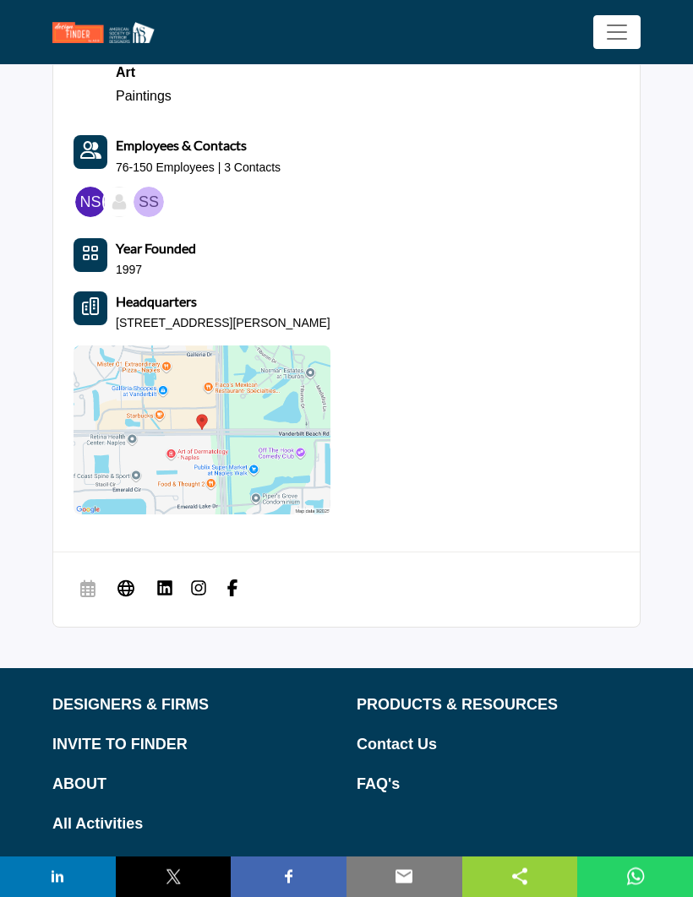
scroll to position [7212, 0]
click at [205, 580] on img at bounding box center [198, 588] width 17 height 17
